Goal: Task Accomplishment & Management: Manage account settings

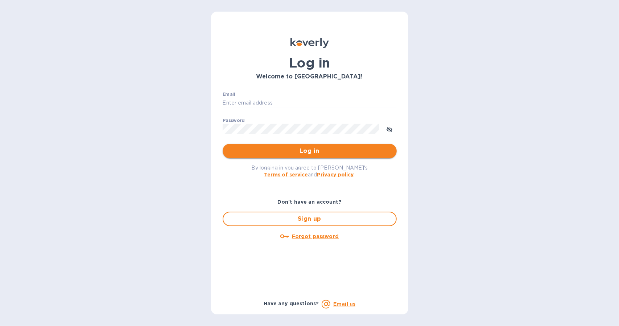
type input "gzall@zallandsons.com"
click at [285, 148] on span "Log in" at bounding box center [310, 151] width 163 height 9
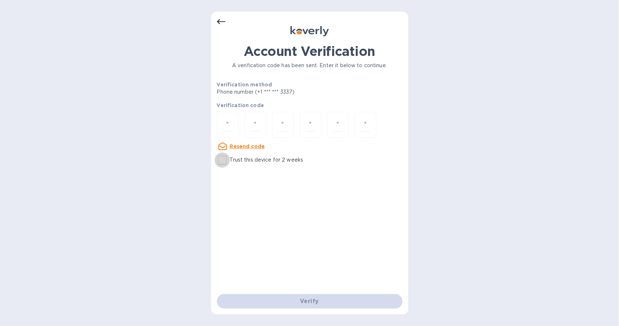
click at [225, 158] on input "Trust this device for 2 weeks" at bounding box center [222, 159] width 15 height 15
checkbox input "true"
click at [229, 124] on input "number" at bounding box center [227, 124] width 9 height 13
type input "9"
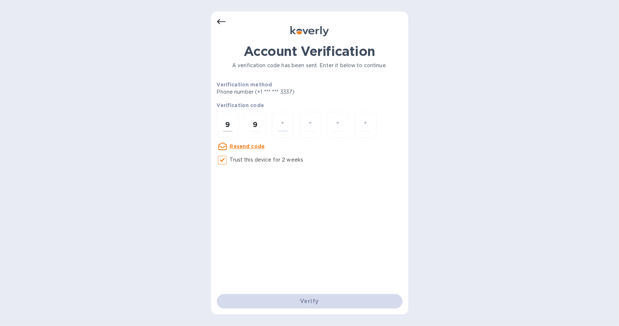
type input "3"
type input "4"
type input "3"
type input "5"
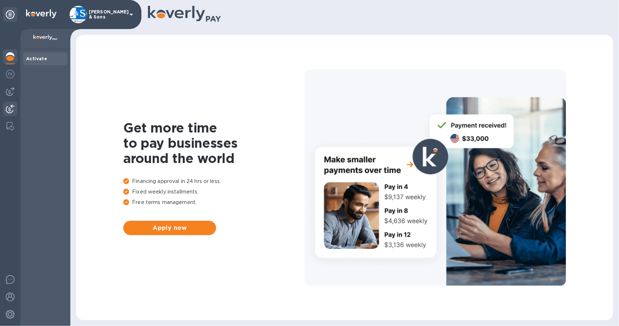
click at [10, 104] on img at bounding box center [10, 108] width 9 height 9
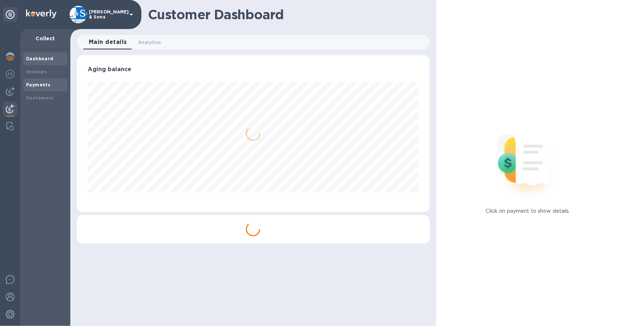
scroll to position [157, 353]
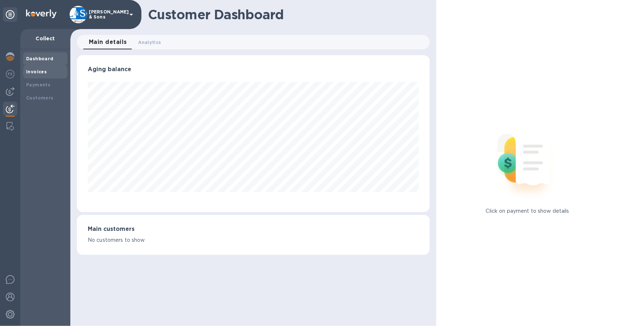
click at [34, 73] on b "Invoices" at bounding box center [36, 71] width 21 height 5
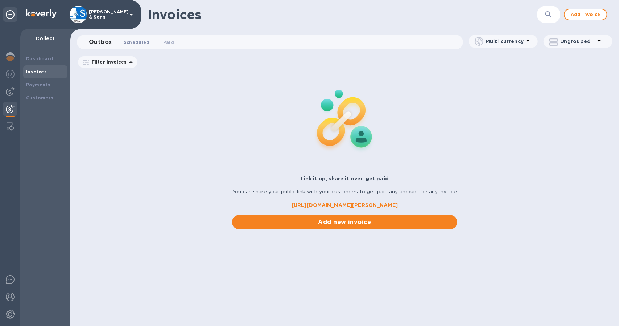
click at [139, 42] on span "Scheduled 0" at bounding box center [137, 42] width 26 height 8
click at [102, 42] on span "Outbox 0" at bounding box center [98, 42] width 18 height 8
click at [126, 44] on span "Scheduled 0" at bounding box center [137, 42] width 26 height 8
click at [30, 85] on b "Payments" at bounding box center [38, 84] width 24 height 5
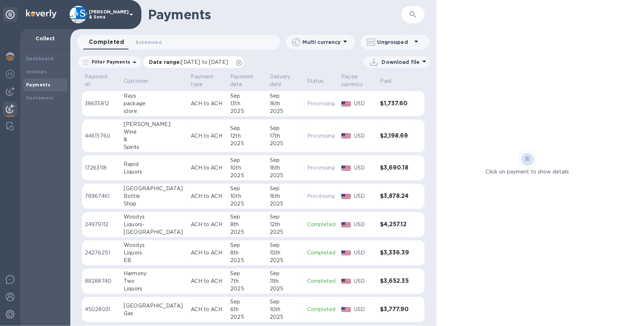
click at [199, 61] on span "[DATE] to [DATE]" at bounding box center [204, 62] width 47 height 6
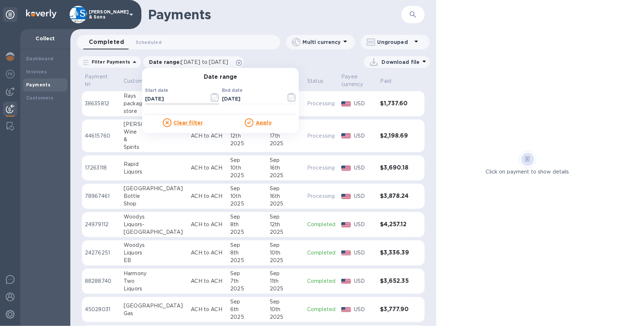
click at [211, 98] on icon "button" at bounding box center [215, 97] width 8 height 9
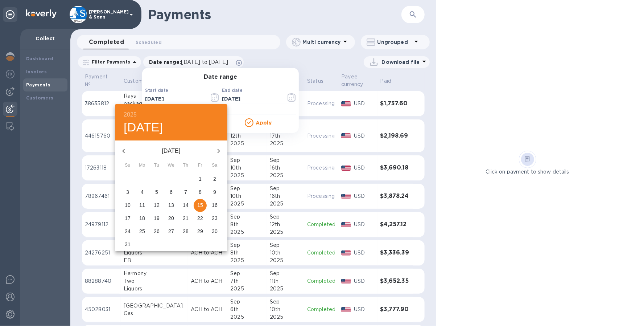
click at [142, 203] on p "11" at bounding box center [142, 204] width 6 height 7
type input "[DATE]"
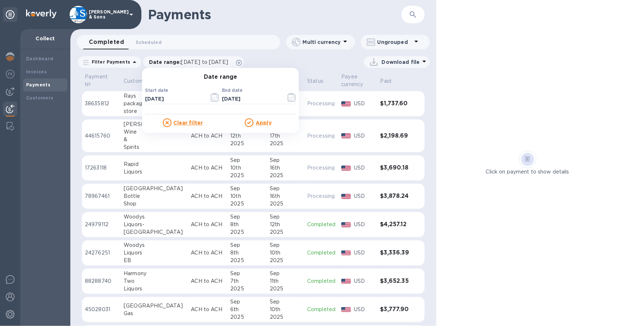
click at [256, 123] on u "Apply" at bounding box center [264, 123] width 16 height 6
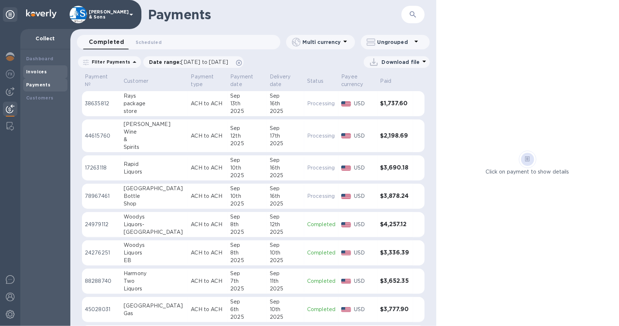
click at [42, 71] on b "Invoices" at bounding box center [36, 71] width 21 height 5
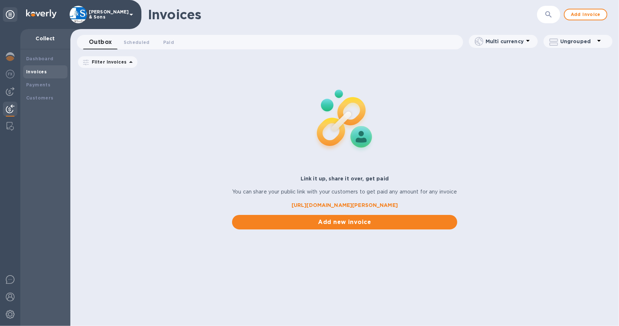
click at [119, 61] on p "Filter Invoices" at bounding box center [108, 62] width 38 height 6
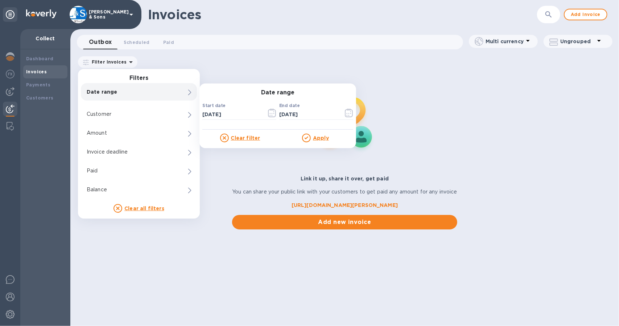
click at [129, 95] on p "Date range" at bounding box center [127, 91] width 80 height 7
click at [270, 115] on icon "button" at bounding box center [270, 115] width 1 height 1
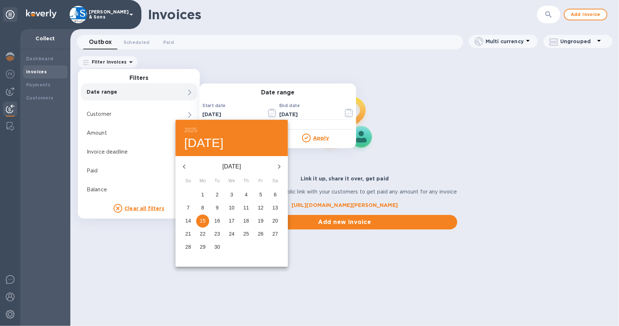
click at [185, 165] on icon "button" at bounding box center [184, 166] width 9 height 9
click at [201, 220] on p "11" at bounding box center [203, 220] width 6 height 7
type input "[DATE]"
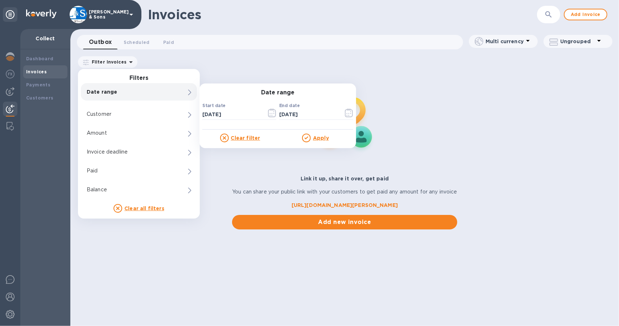
click at [318, 140] on u "Apply" at bounding box center [321, 138] width 16 height 6
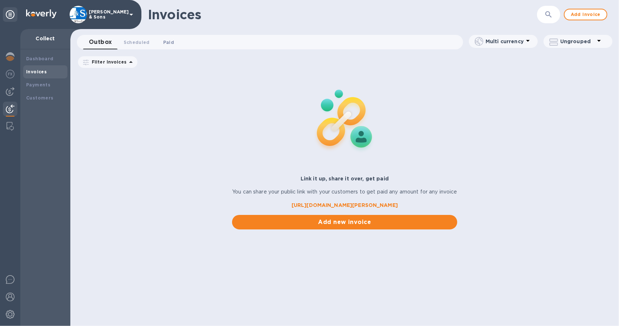
click at [163, 43] on span "Paid 0" at bounding box center [168, 42] width 11 height 8
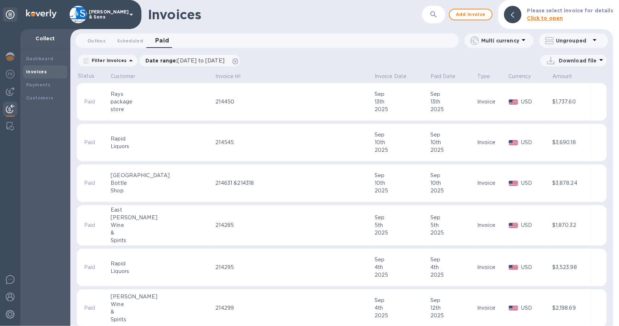
click at [119, 57] on div "Filter Invoices" at bounding box center [108, 61] width 60 height 12
click at [129, 67] on div "Filter Invoices" at bounding box center [108, 61] width 62 height 14
click at [128, 64] on icon at bounding box center [131, 60] width 9 height 9
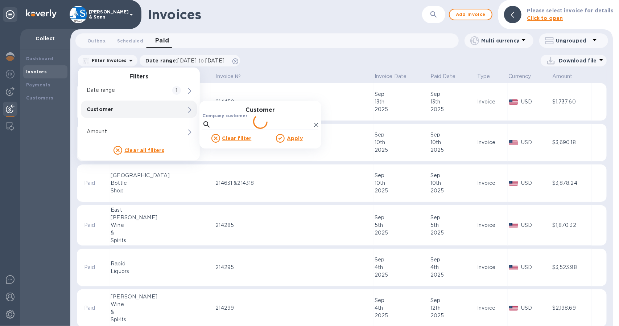
click at [226, 114] on label "Company customer" at bounding box center [224, 116] width 45 height 4
click at [226, 119] on input "Company customer" at bounding box center [262, 124] width 97 height 11
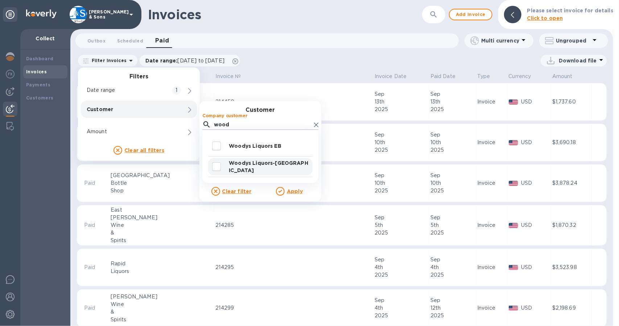
type input "wood"
click at [216, 165] on input "decorative checkbox" at bounding box center [216, 166] width 15 height 15
checkbox input "true"
click at [291, 192] on u "Apply" at bounding box center [295, 191] width 16 height 6
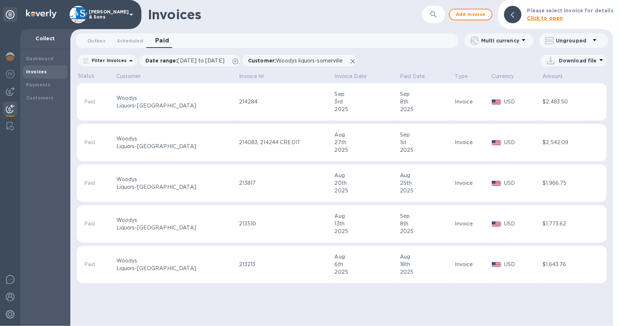
click at [561, 118] on td "$2,483.50" at bounding box center [566, 102] width 48 height 38
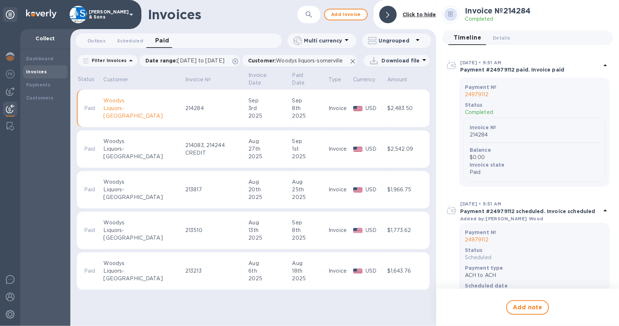
click at [391, 308] on div "Invoices ​ Add invoice Click to hide Outbox 0 Scheduled 0 Paid 0 Multi currency…" at bounding box center [253, 163] width 366 height 326
click at [292, 85] on p "Paid Date" at bounding box center [304, 78] width 25 height 15
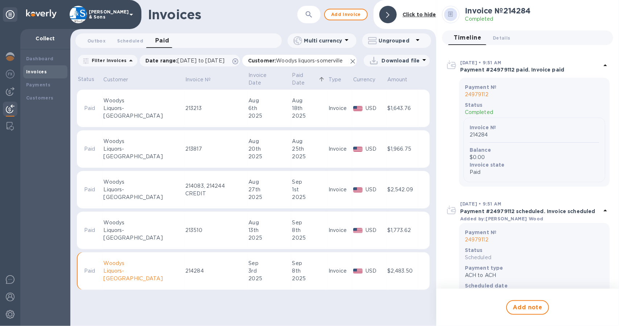
click at [355, 61] on icon at bounding box center [353, 61] width 4 height 4
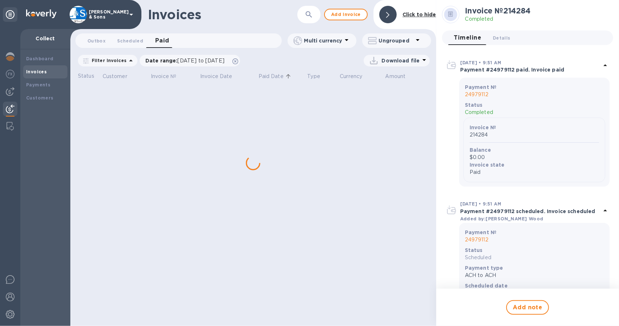
click at [127, 61] on icon at bounding box center [131, 60] width 9 height 9
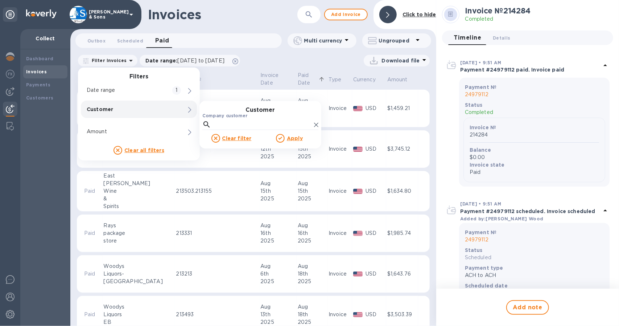
click at [119, 112] on p "Customer" at bounding box center [127, 109] width 80 height 7
click at [234, 123] on input "Company customer" at bounding box center [262, 124] width 97 height 11
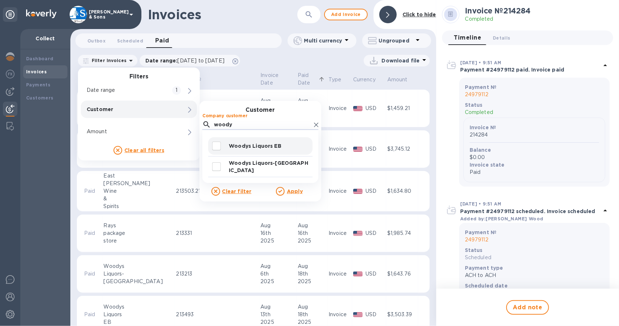
type input "woody"
click at [213, 148] on input "decorative checkbox" at bounding box center [216, 145] width 15 height 15
checkbox input "true"
click at [294, 188] on p "Apply" at bounding box center [295, 191] width 16 height 7
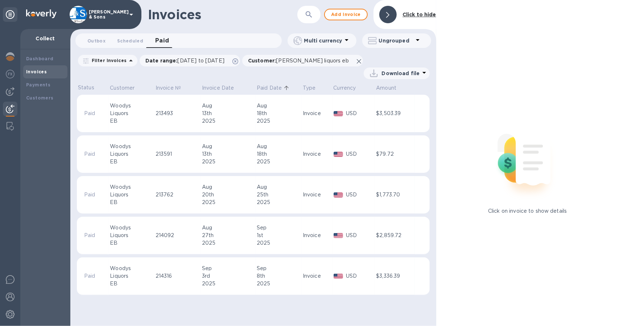
click at [273, 84] on p "Paid Date" at bounding box center [269, 88] width 25 height 8
click at [593, 96] on div "Click on invoice to show details" at bounding box center [527, 163] width 183 height 326
click at [393, 17] on div at bounding box center [388, 14] width 17 height 17
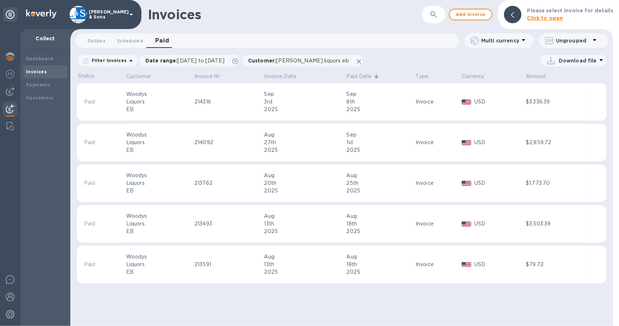
click at [42, 71] on b "Invoices" at bounding box center [36, 71] width 21 height 5
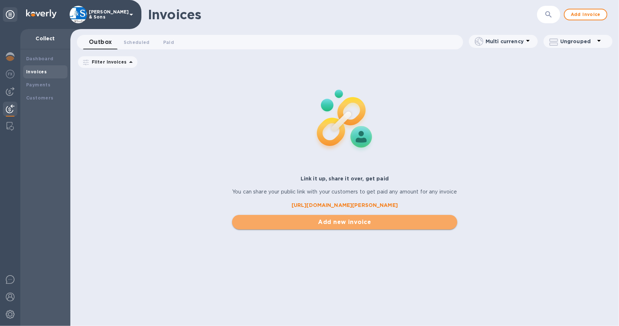
click at [332, 226] on span "Add new invoice" at bounding box center [345, 222] width 214 height 9
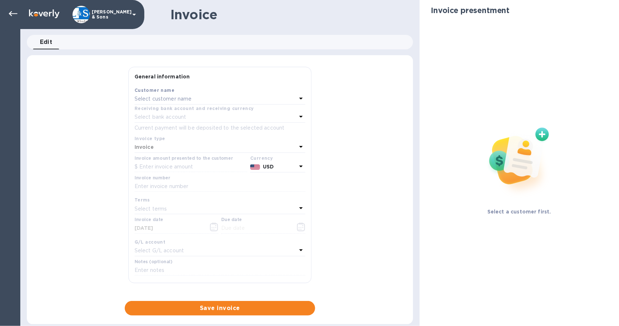
click at [215, 100] on div "Select customer name" at bounding box center [216, 99] width 162 height 10
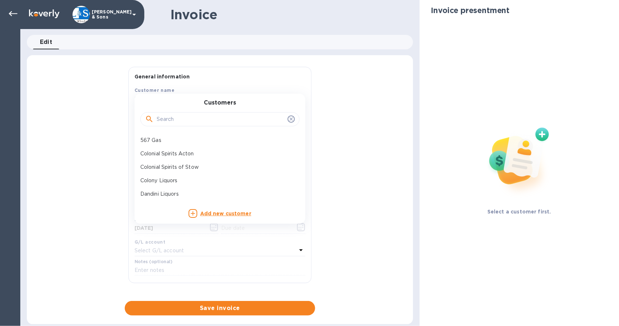
click at [221, 117] on input "text" at bounding box center [221, 119] width 128 height 11
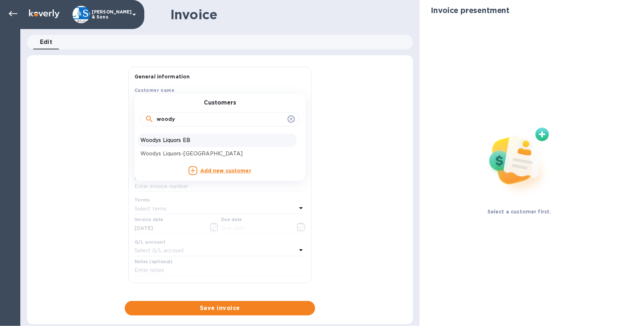
type input "woody"
click at [182, 139] on p "Woodys Liquors EB" at bounding box center [216, 140] width 153 height 8
type input "[DATE]"
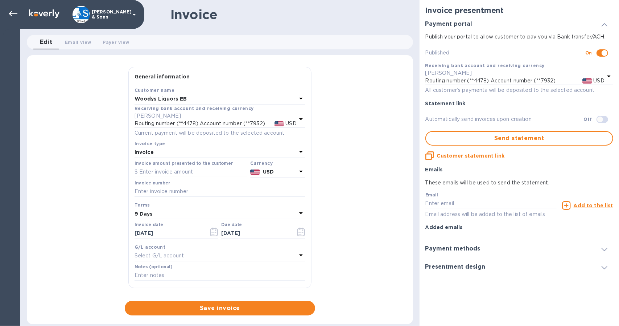
checkbox input "true"
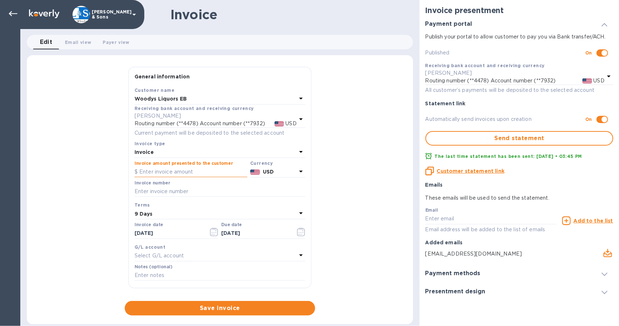
click at [157, 169] on input "text" at bounding box center [191, 172] width 113 height 11
type input "2,002.42"
click at [152, 192] on input "text" at bounding box center [220, 191] width 171 height 11
type input "214627"
click at [211, 231] on icon "button" at bounding box center [214, 231] width 8 height 9
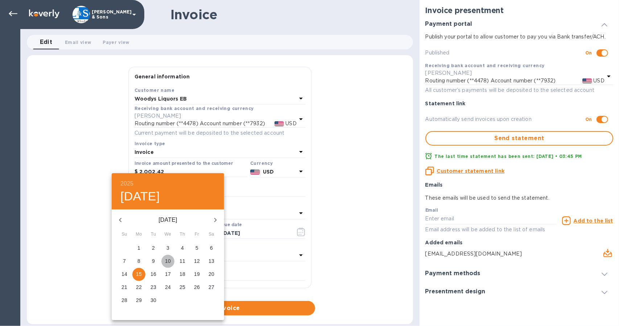
click at [168, 260] on p "10" at bounding box center [168, 260] width 6 height 7
type input "[DATE]"
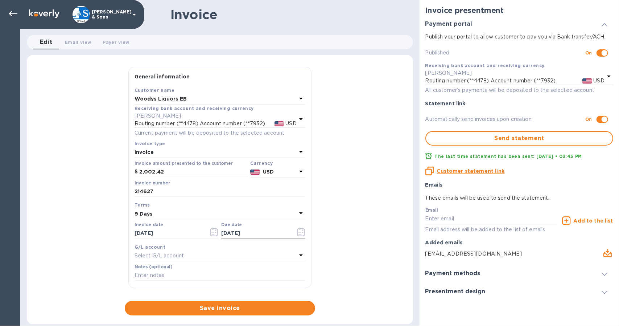
click at [300, 234] on icon "button" at bounding box center [301, 231] width 8 height 9
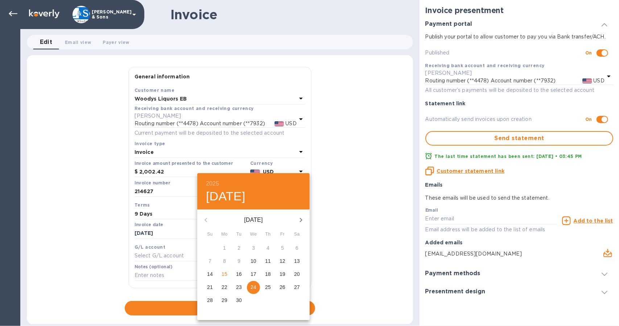
click at [284, 273] on p "19" at bounding box center [283, 273] width 6 height 7
type input "[DATE]"
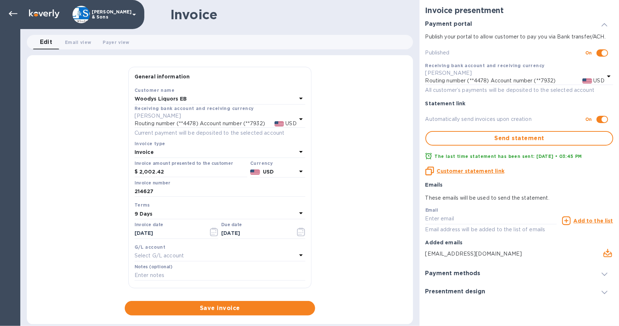
click at [380, 229] on div "General information Save Customer name Woodys Liquors EB Receiving bank account…" at bounding box center [220, 191] width 386 height 249
click at [235, 253] on div "Select G/L account" at bounding box center [216, 256] width 162 height 10
click at [382, 225] on div "General information Save Customer name Woodys Liquors EB Receiving bank account…" at bounding box center [220, 191] width 386 height 249
click at [147, 272] on input "text" at bounding box center [220, 275] width 171 height 11
type input "Thank you!"
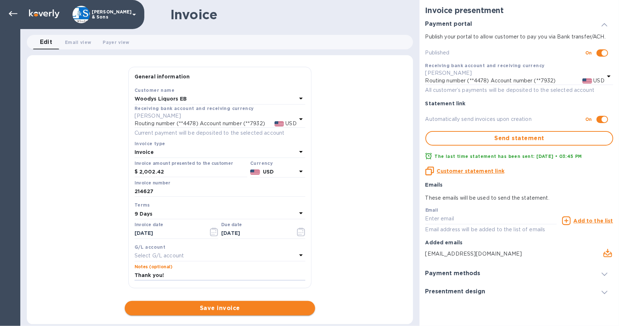
click at [216, 311] on span "Save invoice" at bounding box center [220, 308] width 179 height 9
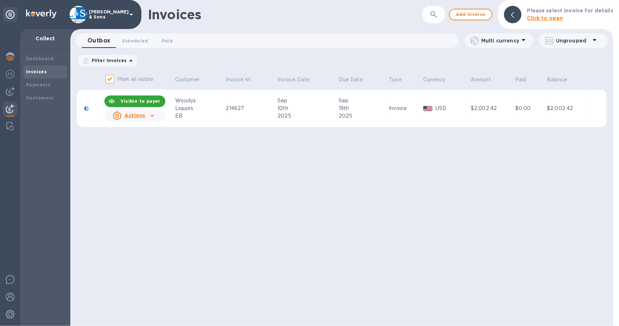
click at [151, 115] on icon at bounding box center [153, 116] width 4 height 2
click at [150, 113] on icon at bounding box center [152, 115] width 9 height 9
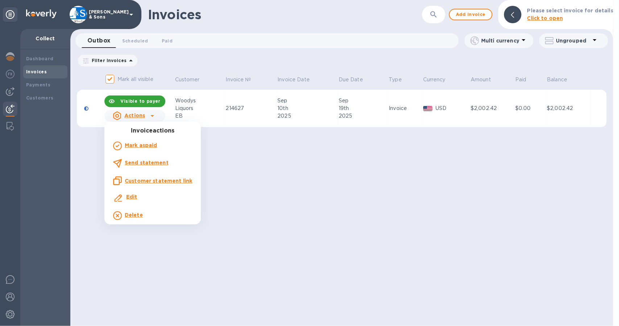
click at [152, 164] on b "Send statement" at bounding box center [147, 163] width 44 height 6
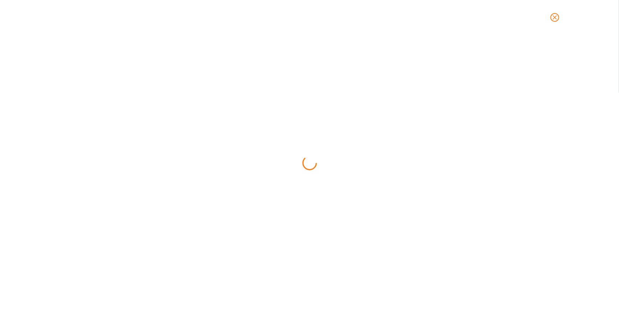
click at [553, 18] on icon "close" at bounding box center [555, 17] width 7 height 7
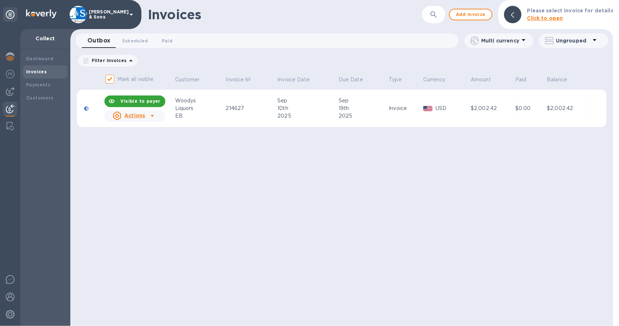
click at [152, 113] on icon at bounding box center [152, 115] width 9 height 9
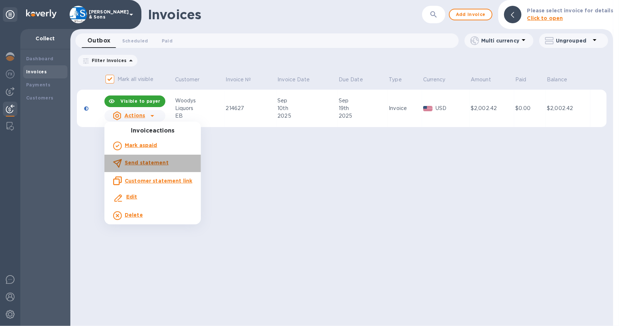
click at [156, 163] on b "Send statement" at bounding box center [147, 163] width 44 height 6
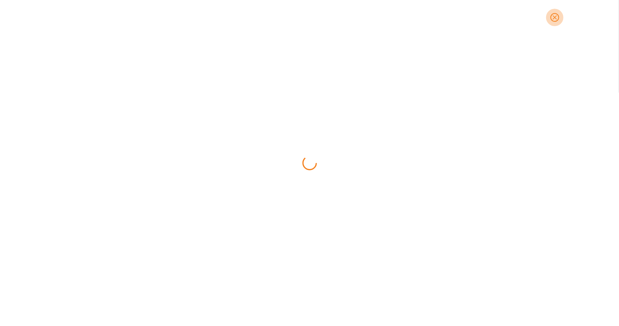
click at [554, 19] on icon "close" at bounding box center [555, 17] width 4 height 4
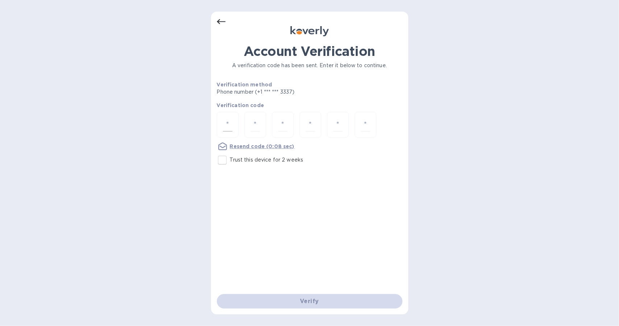
click at [221, 122] on div at bounding box center [228, 125] width 22 height 26
type input "4"
type input "5"
type input "7"
type input "4"
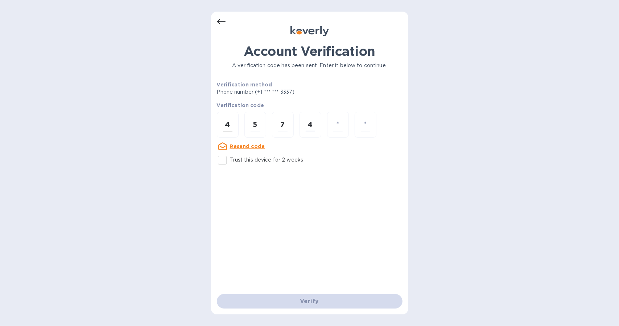
type input "9"
type input "4"
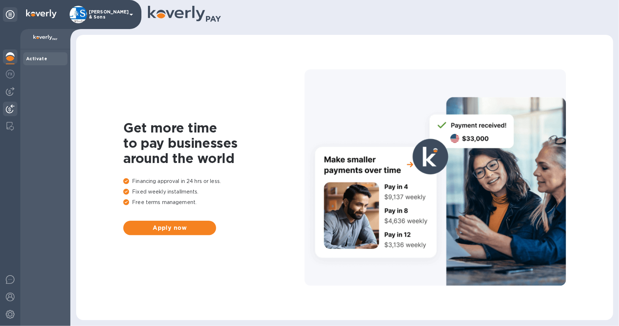
click at [12, 109] on img at bounding box center [10, 108] width 9 height 9
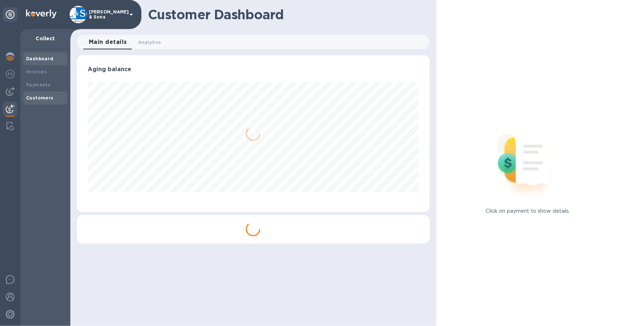
scroll to position [157, 353]
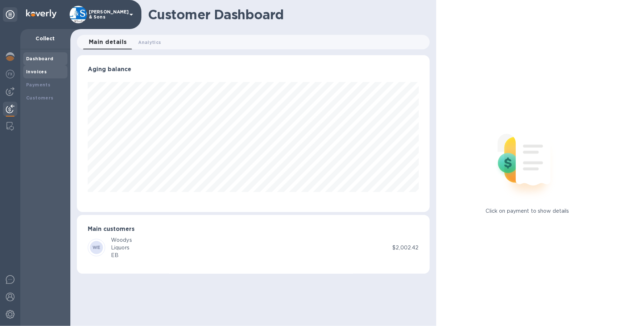
click at [42, 72] on b "Invoices" at bounding box center [36, 71] width 21 height 5
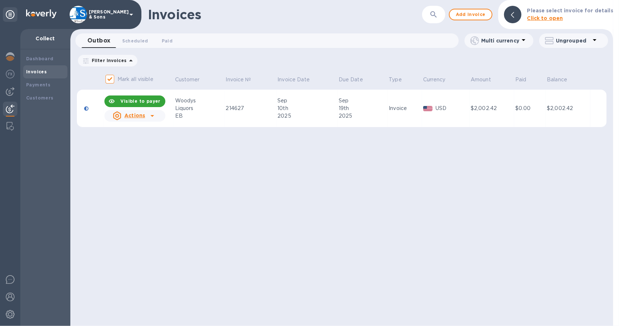
click at [153, 118] on icon at bounding box center [152, 115] width 9 height 9
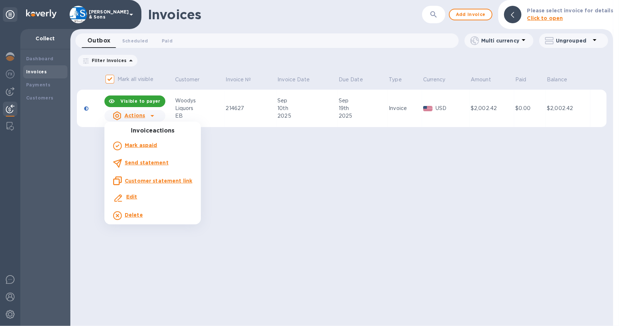
click at [142, 165] on b "Send statement" at bounding box center [147, 163] width 44 height 6
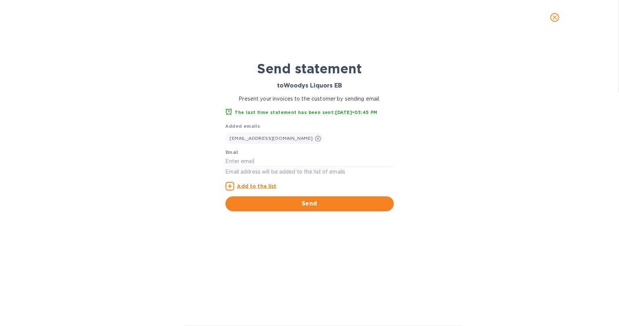
click at [320, 205] on span "Send" at bounding box center [309, 203] width 157 height 9
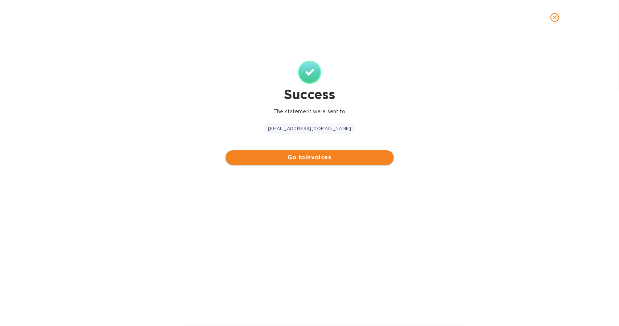
click at [248, 157] on span "Go to invoices" at bounding box center [309, 157] width 157 height 9
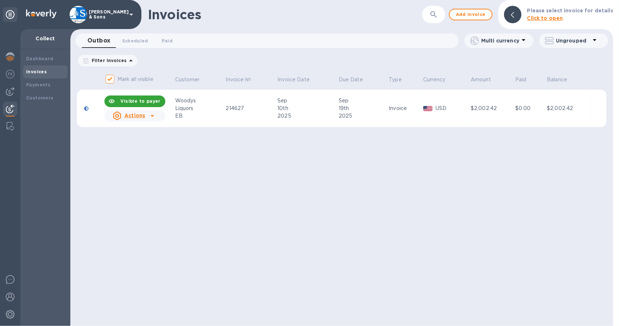
click at [41, 69] on div "Invoices" at bounding box center [45, 71] width 38 height 7
click at [482, 14] on span "Add invoice" at bounding box center [471, 14] width 30 height 9
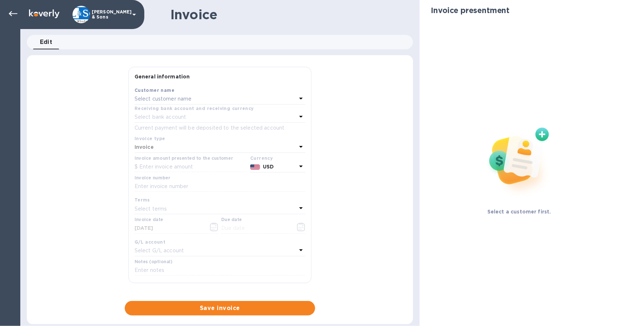
click at [254, 97] on div "Select customer name" at bounding box center [216, 99] width 162 height 10
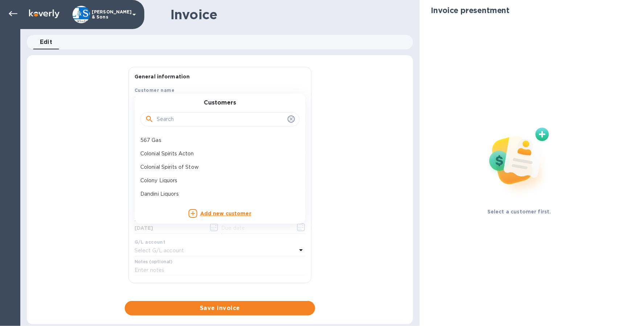
click at [249, 116] on input "text" at bounding box center [221, 119] width 128 height 11
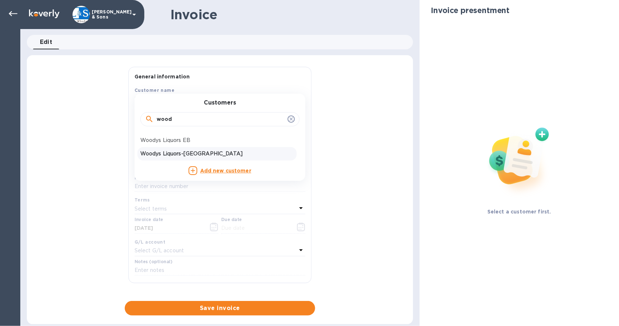
type input "wood"
click at [210, 153] on p "Woodys Liquors-[GEOGRAPHIC_DATA]" at bounding box center [216, 154] width 153 height 8
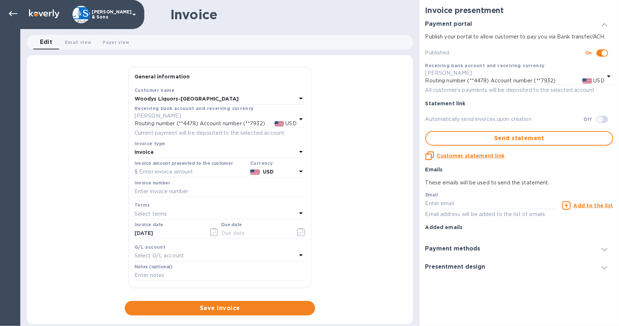
checkbox input "true"
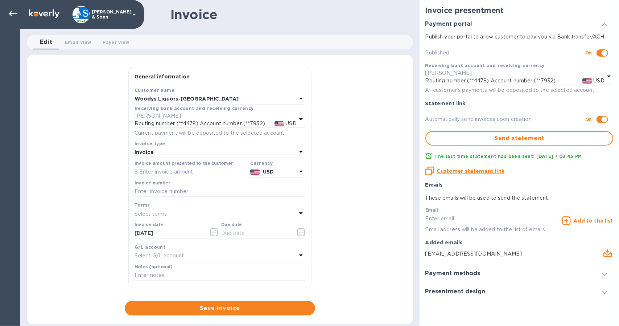
click at [152, 171] on input "text" at bounding box center [191, 172] width 113 height 11
type input "1,644.09"
click at [159, 188] on input "text" at bounding box center [220, 191] width 171 height 11
type input "214629"
click at [210, 233] on icon "button" at bounding box center [214, 231] width 8 height 9
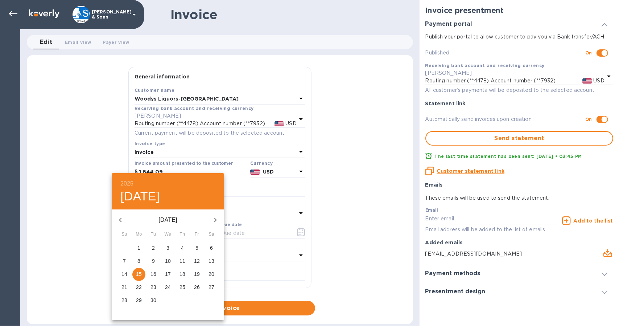
click at [168, 262] on p "10" at bounding box center [168, 260] width 6 height 7
type input "[DATE]"
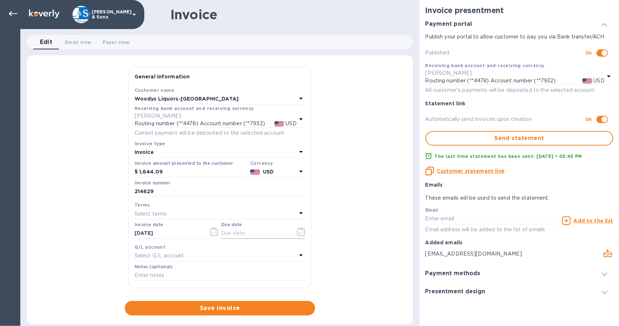
click at [299, 230] on icon "button" at bounding box center [301, 231] width 8 height 9
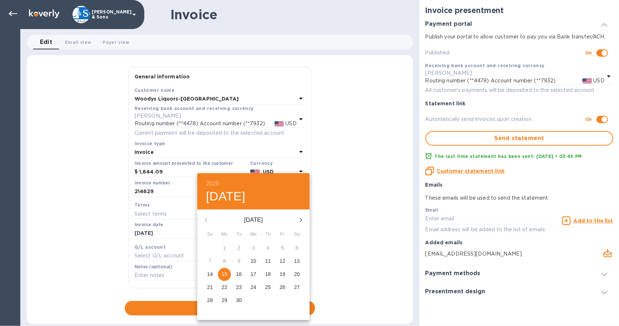
click at [283, 275] on p "19" at bounding box center [283, 273] width 6 height 7
type input "[DATE]"
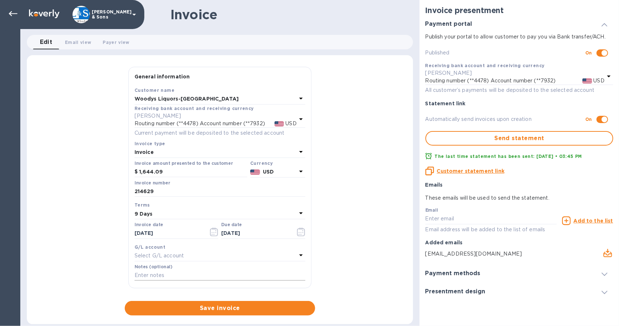
click at [154, 275] on input "text" at bounding box center [220, 275] width 171 height 11
type input "Thank you!"
click at [192, 305] on span "Save invoice" at bounding box center [220, 308] width 179 height 9
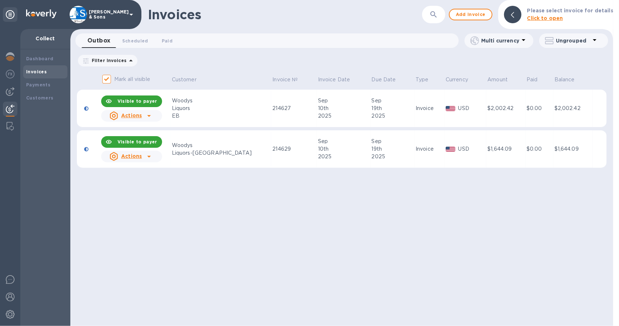
click at [148, 157] on icon at bounding box center [149, 156] width 9 height 9
click at [151, 156] on icon at bounding box center [149, 157] width 4 height 2
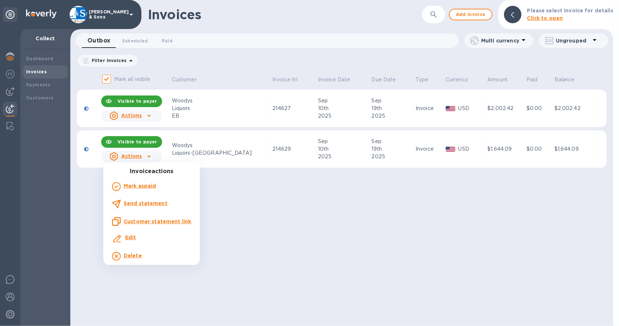
click at [147, 207] on p "Send statement" at bounding box center [146, 204] width 44 height 8
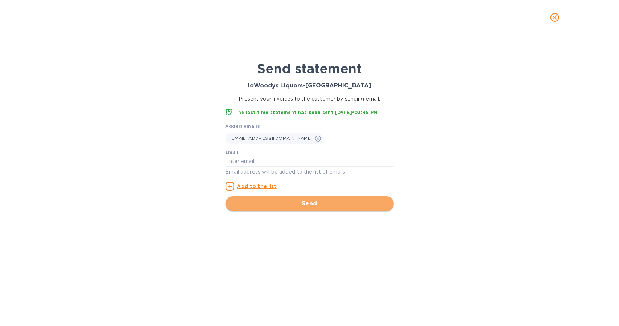
click at [256, 201] on span "Send" at bounding box center [309, 203] width 157 height 9
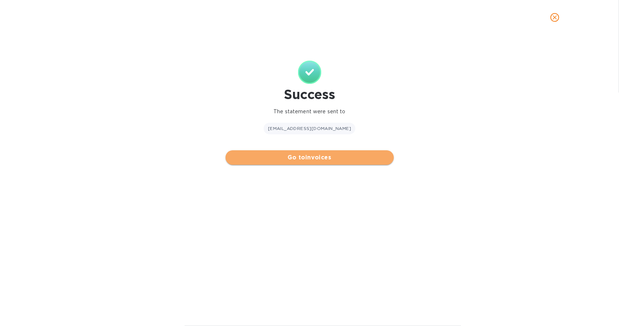
click at [258, 161] on span "Go to invoices" at bounding box center [309, 157] width 157 height 9
